Goal: Navigation & Orientation: Find specific page/section

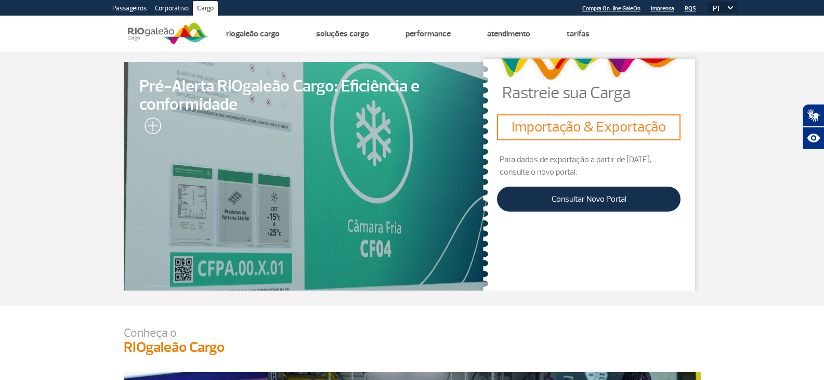
drag, startPoint x: 729, startPoint y: 1, endPoint x: 411, endPoint y: 342, distance: 467.1
click at [411, 342] on h3 "RIOgaleão Cargo" at bounding box center [412, 348] width 577 height 18
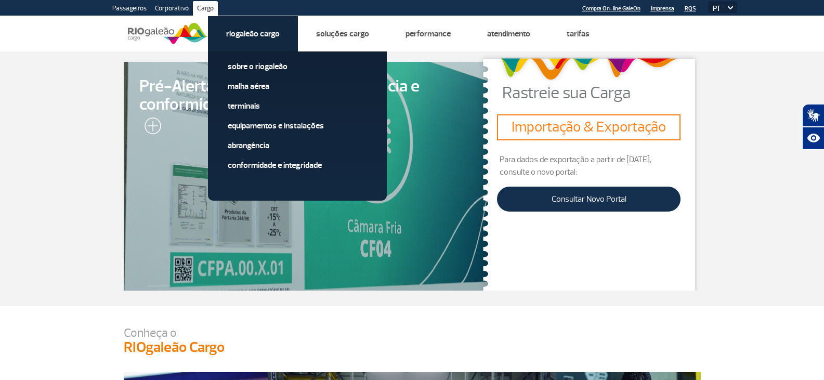
click at [265, 33] on link "Riogaleão Cargo" at bounding box center [253, 34] width 54 height 10
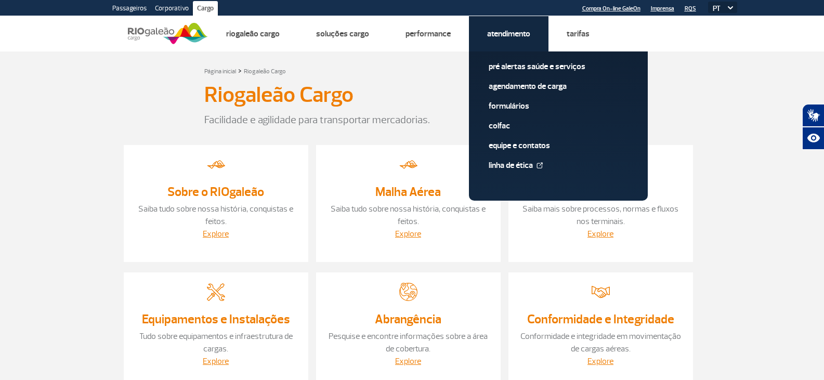
click at [515, 30] on link "Atendimento" at bounding box center [508, 34] width 43 height 10
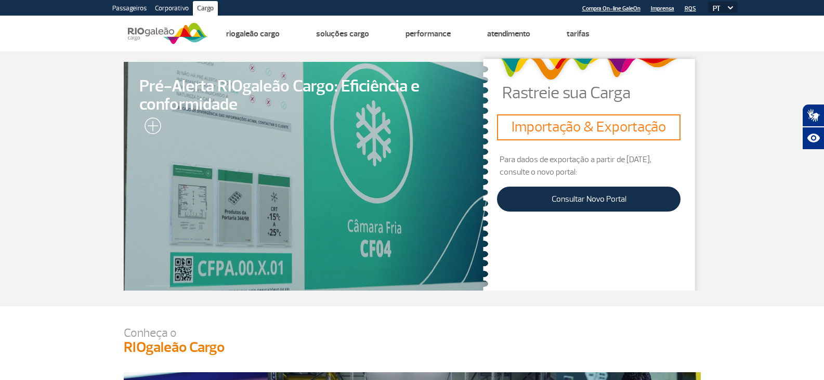
click at [730, 6] on select "PT ENG ESP" at bounding box center [722, 7] width 29 height 11
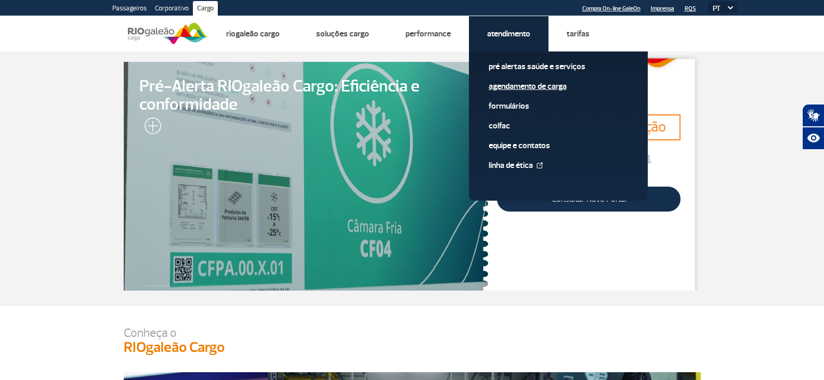
click at [516, 86] on link "Agendamento de Carga" at bounding box center [558, 86] width 139 height 11
